Goal: Transaction & Acquisition: Book appointment/travel/reservation

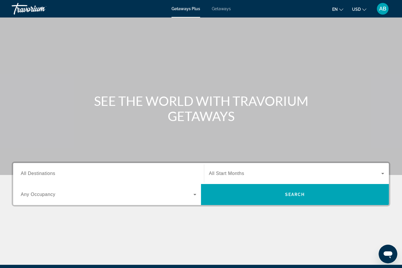
click at [49, 172] on span "All Destinations" at bounding box center [38, 173] width 34 height 5
click at [49, 172] on input "Destination All Destinations" at bounding box center [109, 174] width 176 height 7
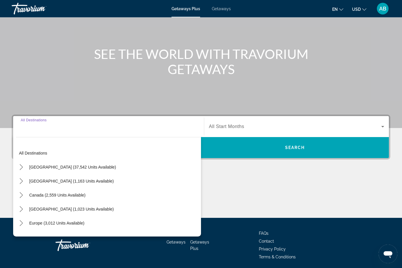
scroll to position [68, 0]
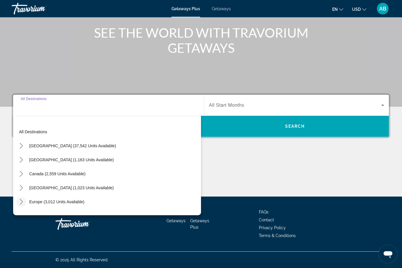
click at [24, 203] on icon "Toggle Europe (3,012 units available) submenu" at bounding box center [21, 202] width 6 height 6
click at [21, 207] on span "Toggle Europe (3,012 units available) submenu" at bounding box center [21, 202] width 14 height 14
click at [226, 8] on span "Getaways" at bounding box center [221, 8] width 19 height 5
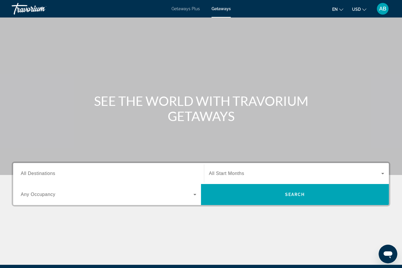
click at [37, 173] on span "All Destinations" at bounding box center [38, 173] width 34 height 5
click at [37, 173] on input "Destination All Destinations" at bounding box center [109, 174] width 176 height 7
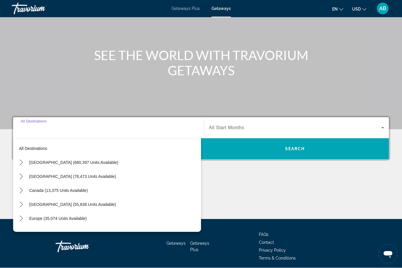
scroll to position [68, 0]
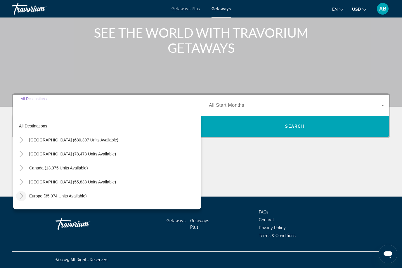
click at [22, 197] on icon "Toggle Europe (35,074 units available) submenu" at bounding box center [21, 196] width 3 height 6
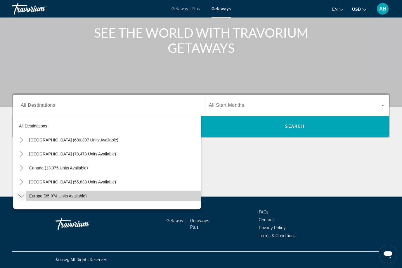
click at [54, 200] on span "Select destination: Europe (35,074 units available)" at bounding box center [113, 196] width 175 height 14
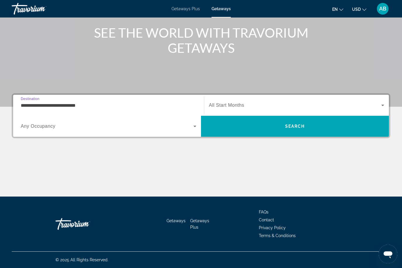
click at [93, 106] on input "**********" at bounding box center [109, 105] width 176 height 7
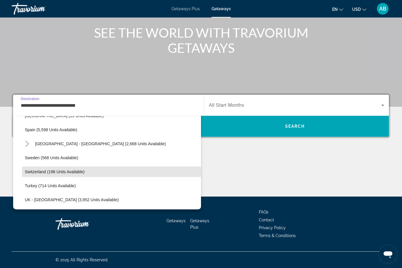
scroll to position [308, 0]
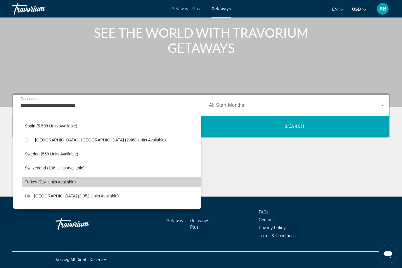
click at [38, 184] on span "Turkey (714 units available)" at bounding box center [50, 182] width 51 height 5
type input "**********"
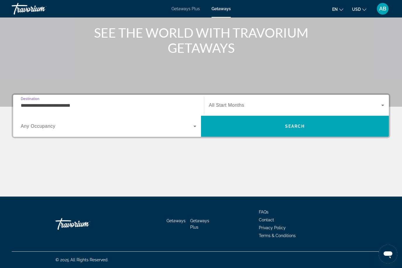
click at [385, 104] on icon "Search widget" at bounding box center [382, 105] width 7 height 7
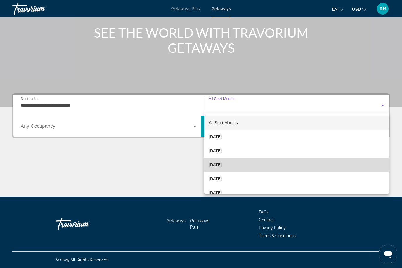
click at [222, 166] on span "[DATE]" at bounding box center [215, 165] width 13 height 7
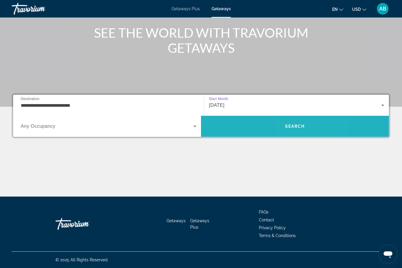
click at [295, 127] on span "Search" at bounding box center [295, 126] width 20 height 5
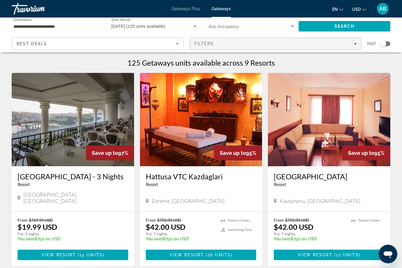
click at [211, 43] on span "Filters" at bounding box center [204, 43] width 20 height 5
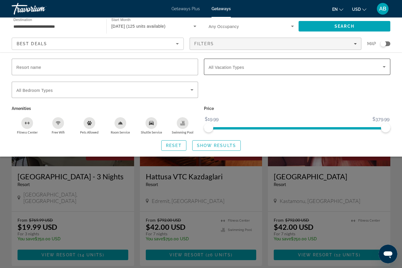
click at [385, 70] on icon "Search widget" at bounding box center [384, 66] width 7 height 7
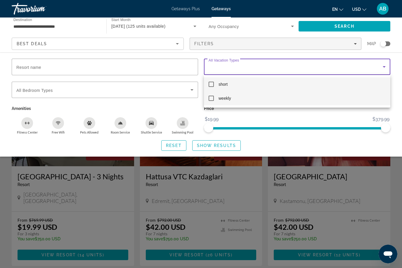
click at [212, 103] on mat-option "weekly" at bounding box center [297, 98] width 186 height 14
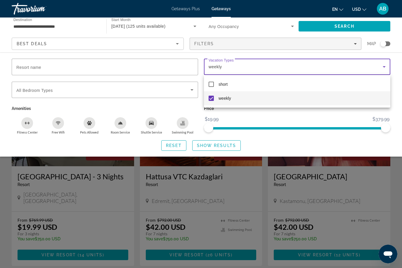
click at [335, 26] on div at bounding box center [201, 134] width 402 height 268
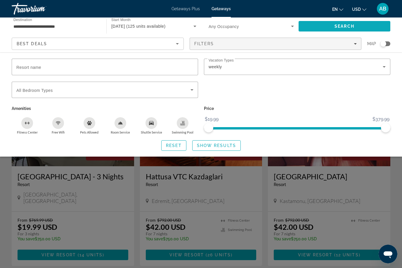
click at [341, 27] on span "Search" at bounding box center [344, 26] width 20 height 5
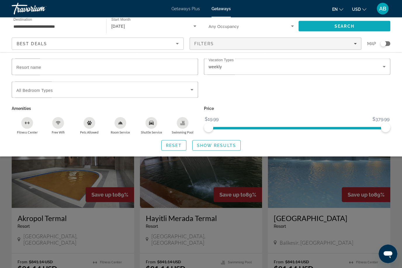
scroll to position [164, 0]
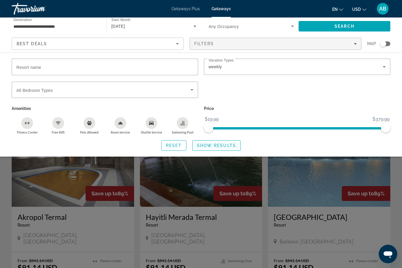
click at [227, 145] on span "Show Results" at bounding box center [216, 145] width 39 height 5
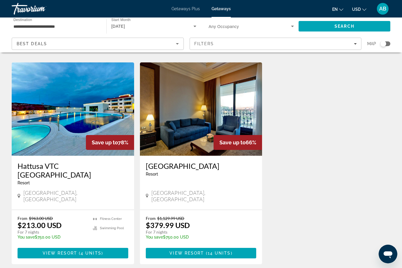
scroll to position [418, 0]
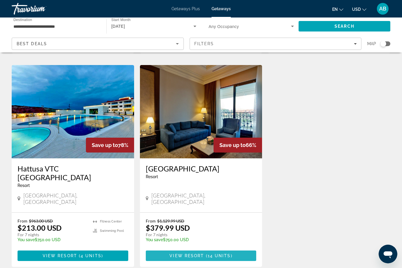
click at [202, 254] on span "View Resort" at bounding box center [186, 256] width 34 height 5
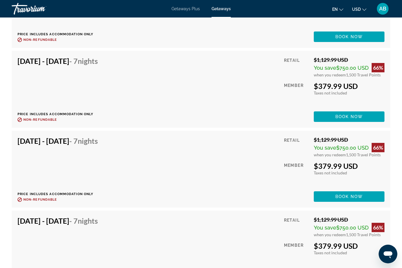
scroll to position [1138, 0]
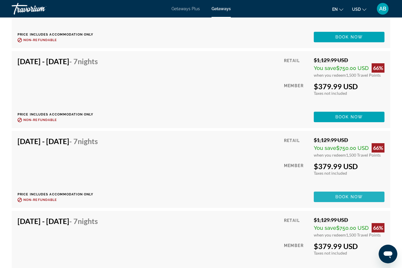
click at [356, 195] on span "Book now" at bounding box center [349, 197] width 28 height 5
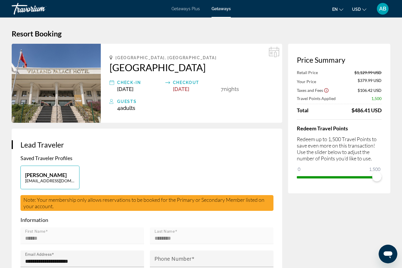
click at [188, 8] on span "Getaways Plus" at bounding box center [185, 8] width 28 height 5
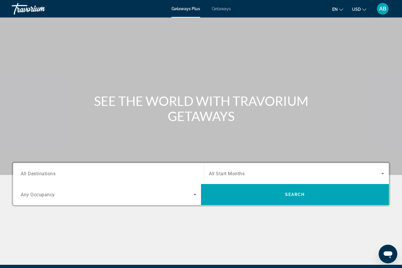
click at [40, 173] on span "All Destinations" at bounding box center [38, 174] width 35 height 6
click at [40, 173] on input "Destination All Destinations" at bounding box center [109, 174] width 176 height 7
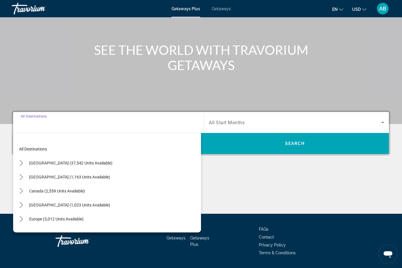
scroll to position [68, 0]
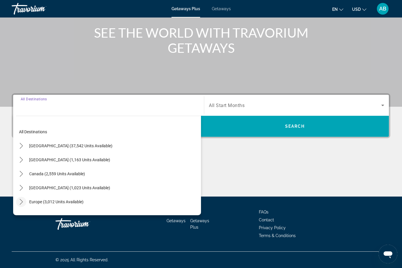
click at [24, 206] on mat-icon "Toggle Europe (3,012 units available) submenu" at bounding box center [21, 202] width 10 height 10
click at [42, 205] on span "Select destination: Europe (3,012 units available)" at bounding box center [56, 202] width 60 height 14
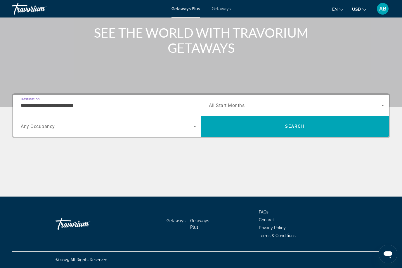
click at [49, 100] on div "**********" at bounding box center [109, 105] width 176 height 17
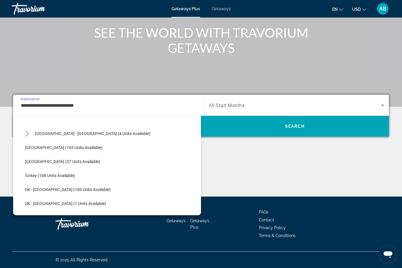
scroll to position [279, 0]
click at [42, 176] on span "Turkey (168 units available)" at bounding box center [50, 175] width 50 height 5
type input "**********"
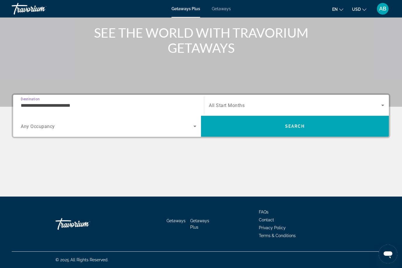
click at [380, 105] on icon "Search widget" at bounding box center [382, 105] width 7 height 7
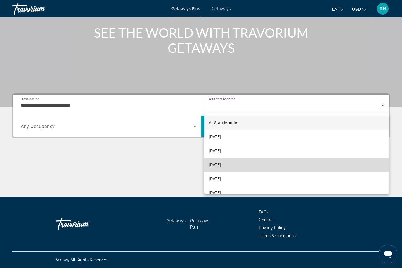
click at [221, 166] on span "[DATE]" at bounding box center [215, 165] width 12 height 7
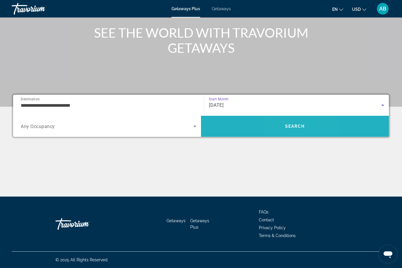
click at [290, 129] on span "Search" at bounding box center [295, 126] width 20 height 5
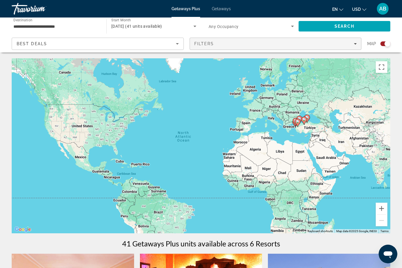
click at [211, 41] on span "Filters" at bounding box center [204, 43] width 20 height 5
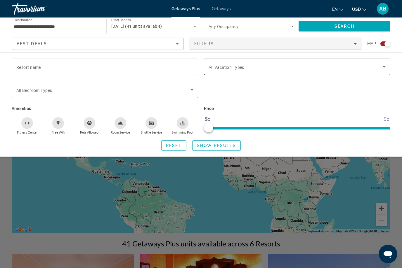
click at [369, 69] on span "Search widget" at bounding box center [296, 66] width 174 height 7
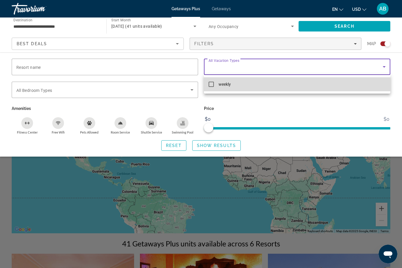
click at [212, 85] on mat-pseudo-checkbox at bounding box center [211, 84] width 5 height 5
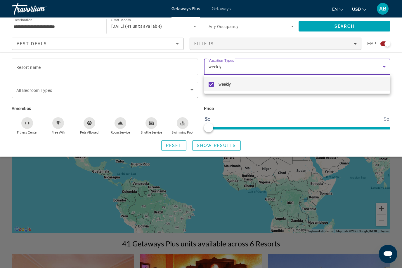
click at [236, 144] on div at bounding box center [201, 134] width 402 height 268
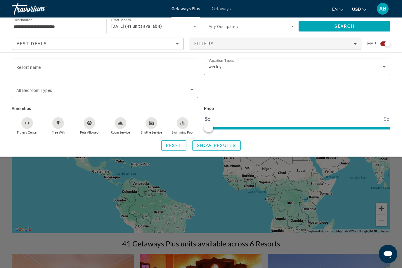
click at [227, 143] on span "Show Results" at bounding box center [216, 145] width 39 height 5
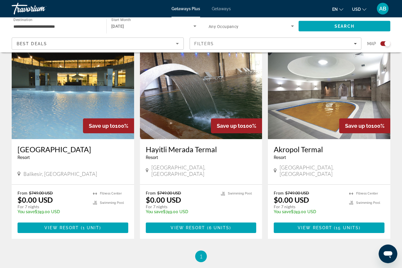
scroll to position [413, 0]
click at [329, 226] on span "View Resort" at bounding box center [315, 228] width 34 height 5
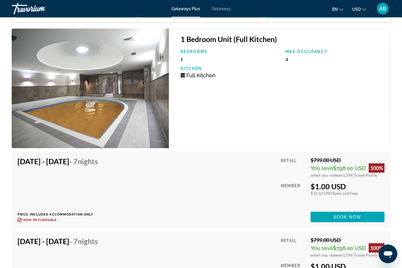
scroll to position [1070, 0]
click at [353, 215] on span "Book now" at bounding box center [348, 217] width 28 height 5
